Goal: Task Accomplishment & Management: Complete application form

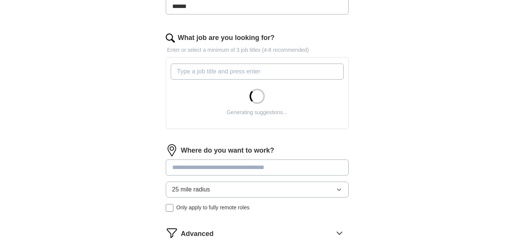
scroll to position [224, 0]
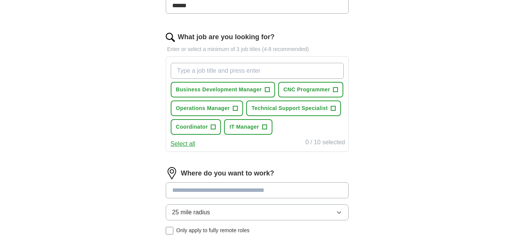
click at [252, 180] on div "Where do you want to work? 25 mile radius Only apply to fully remote roles" at bounding box center [257, 204] width 183 height 74
click at [252, 188] on input at bounding box center [257, 191] width 183 height 16
type input "*******"
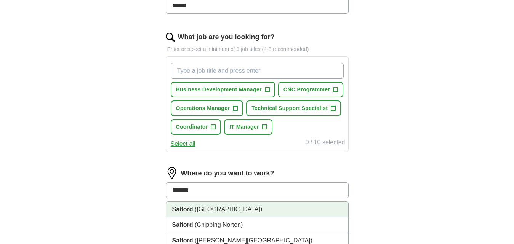
click at [250, 204] on li "Salford ([GEOGRAPHIC_DATA])" at bounding box center [257, 210] width 182 height 16
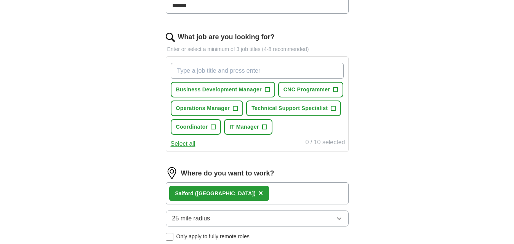
click at [257, 69] on input "What job are you looking for?" at bounding box center [257, 71] width 173 height 16
type input "s"
type input "SHEQ"
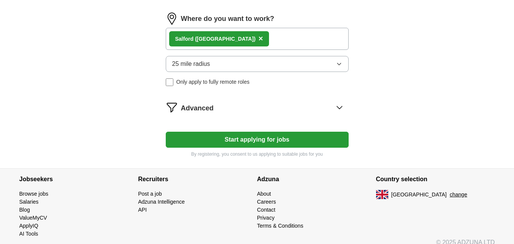
scroll to position [416, 0]
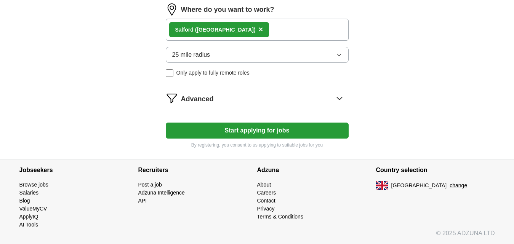
click at [316, 133] on button "Start applying for jobs" at bounding box center [257, 131] width 183 height 16
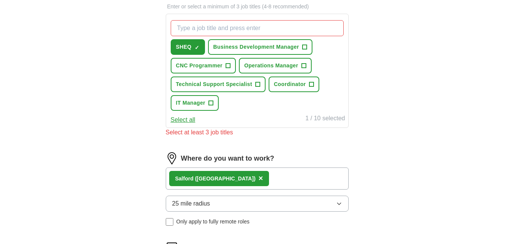
scroll to position [221, 0]
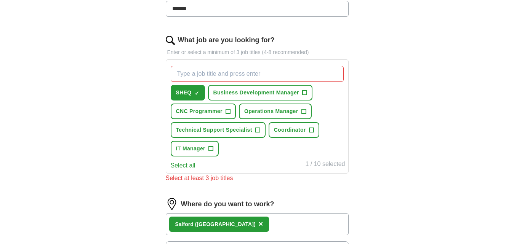
click at [229, 73] on input "What job are you looking for?" at bounding box center [257, 74] width 173 height 16
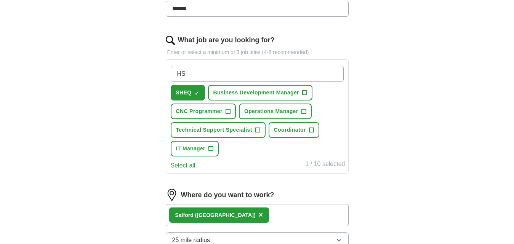
type input "HSE"
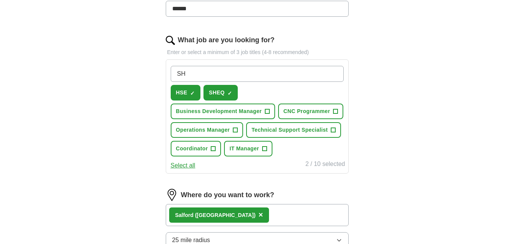
type input "SHE"
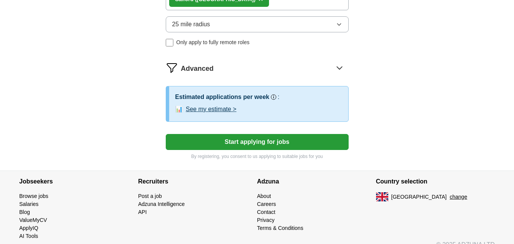
click at [233, 147] on button "Start applying for jobs" at bounding box center [257, 142] width 183 height 16
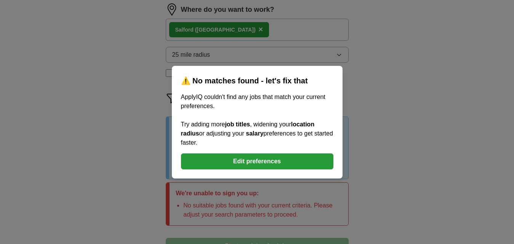
scroll to position [437, 0]
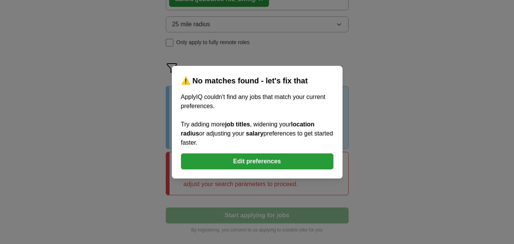
click at [244, 154] on button "Edit preferences" at bounding box center [257, 162] width 152 height 16
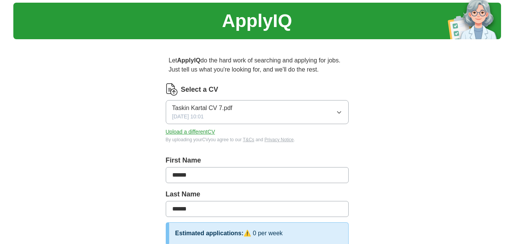
scroll to position [0, 0]
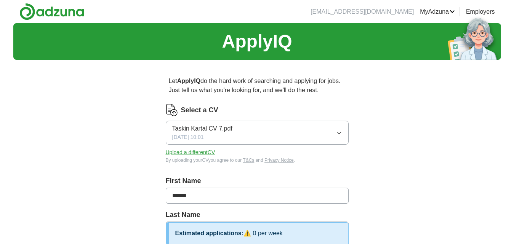
click at [447, 9] on link "MyAdzuna" at bounding box center [437, 11] width 35 height 9
click at [0, 0] on link "Preferences" at bounding box center [0, 0] width 0 height 0
